Goal: Check status

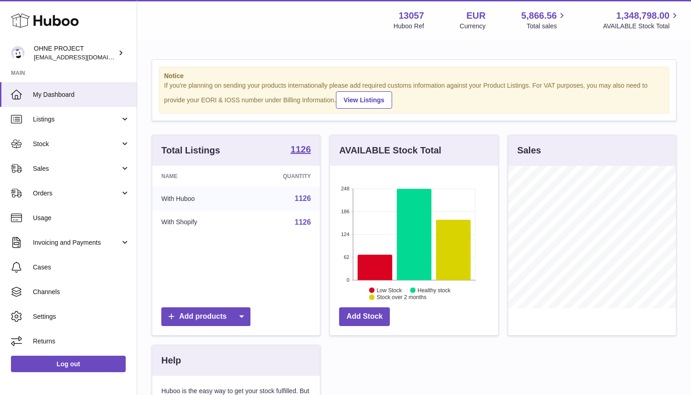
scroll to position [143, 168]
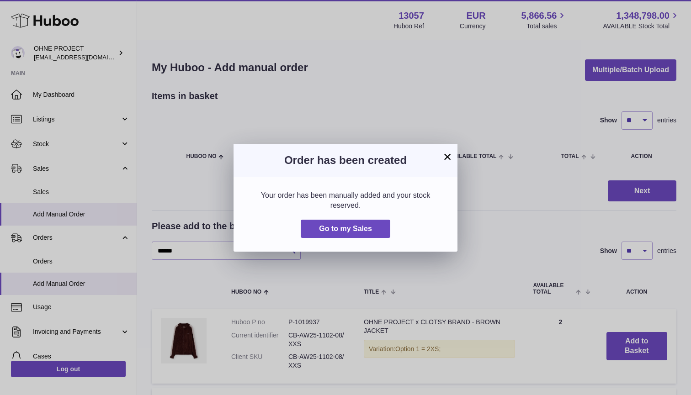
click at [449, 161] on button "×" at bounding box center [447, 156] width 11 height 11
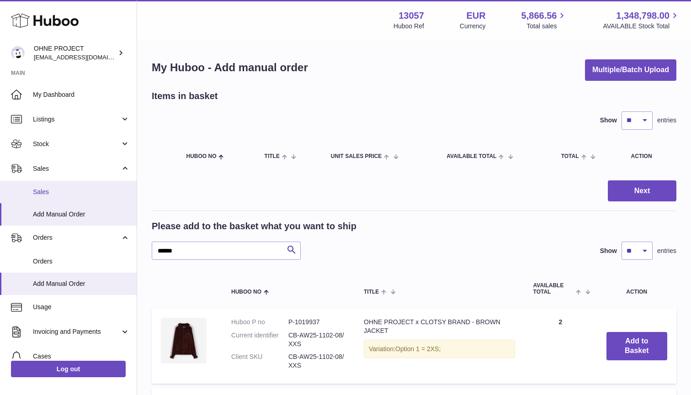
click at [49, 194] on span "Sales" at bounding box center [81, 192] width 97 height 9
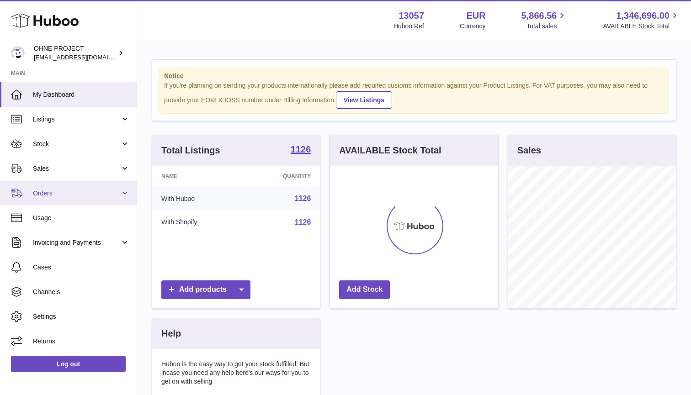
scroll to position [143, 168]
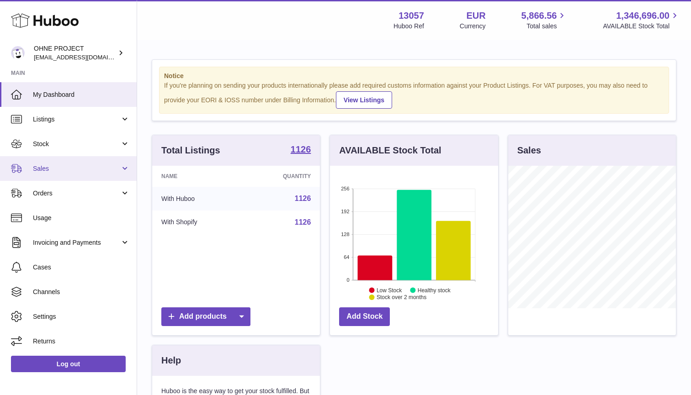
click at [54, 165] on span "Sales" at bounding box center [76, 169] width 87 height 9
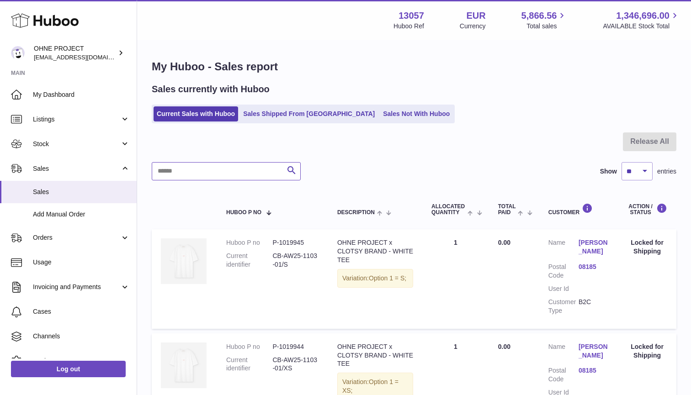
click at [232, 169] on input "text" at bounding box center [226, 171] width 149 height 18
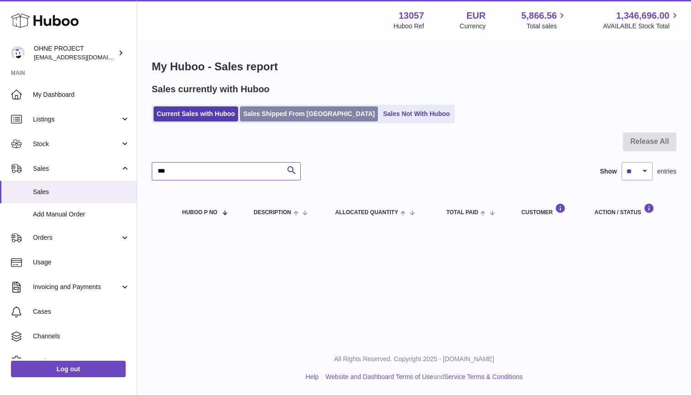
type input "***"
click at [306, 117] on link "Sales Shipped From [GEOGRAPHIC_DATA]" at bounding box center [309, 114] width 138 height 15
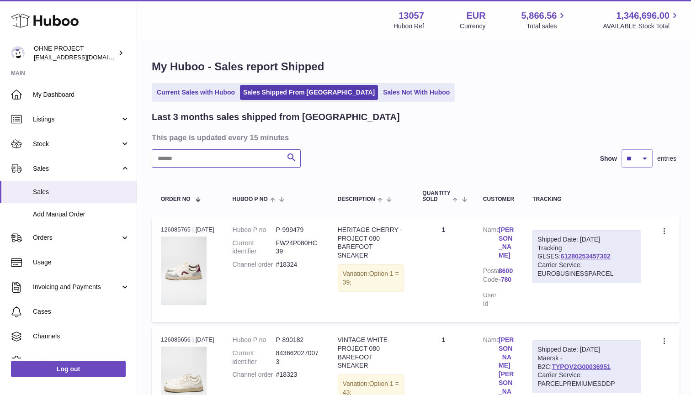
click at [186, 162] on input "text" at bounding box center [226, 158] width 149 height 18
type input "***"
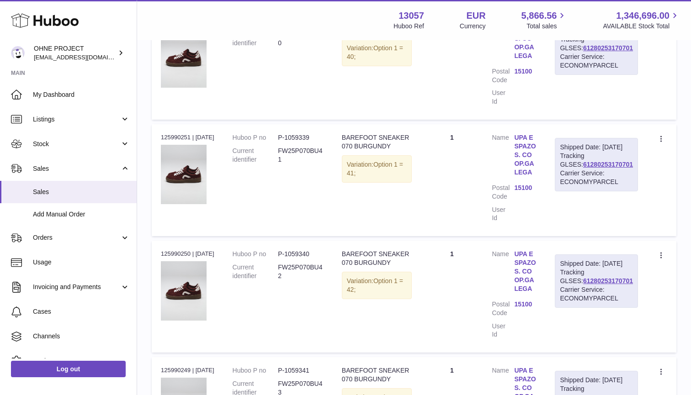
scroll to position [718, 0]
